Goal: Find specific page/section: Find specific page/section

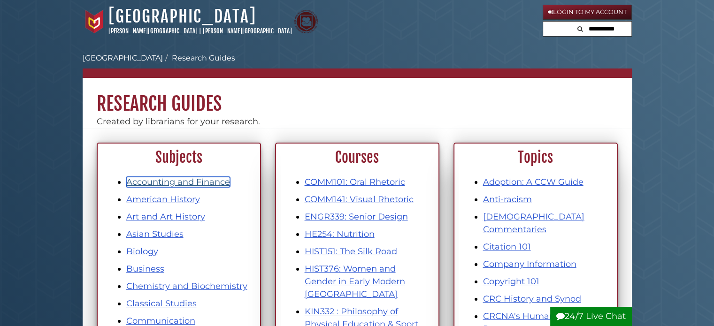
click at [188, 181] on link "Accounting and Finance" at bounding box center [178, 182] width 104 height 10
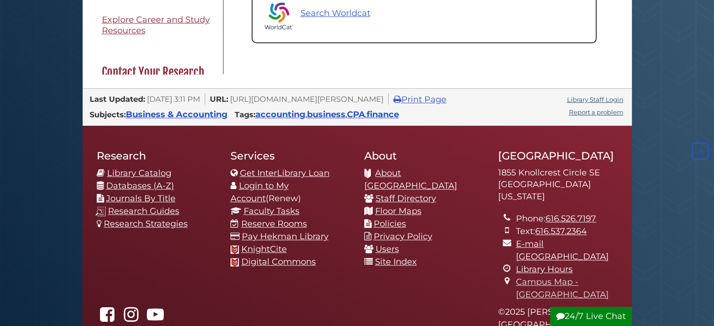
scroll to position [657, 0]
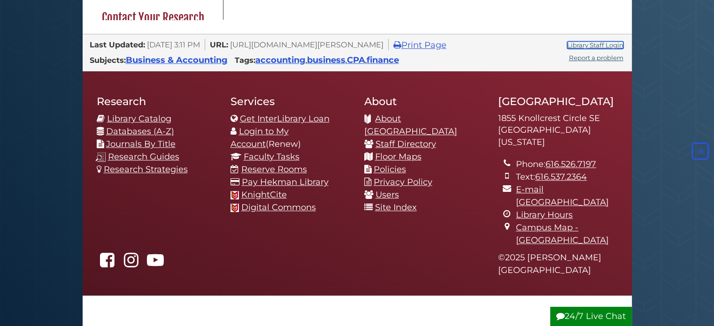
click at [590, 41] on link "Library Staff Login" at bounding box center [595, 45] width 56 height 8
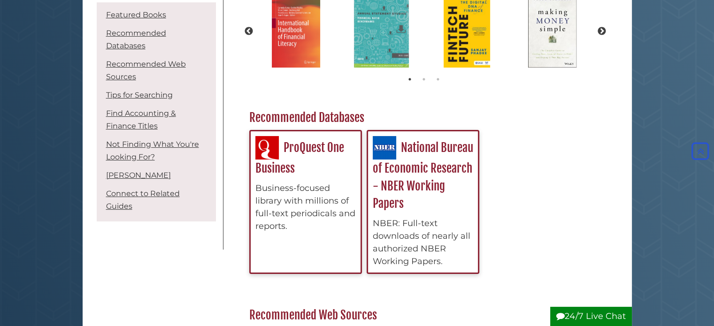
scroll to position [141, 0]
